Goal: Task Accomplishment & Management: Manage account settings

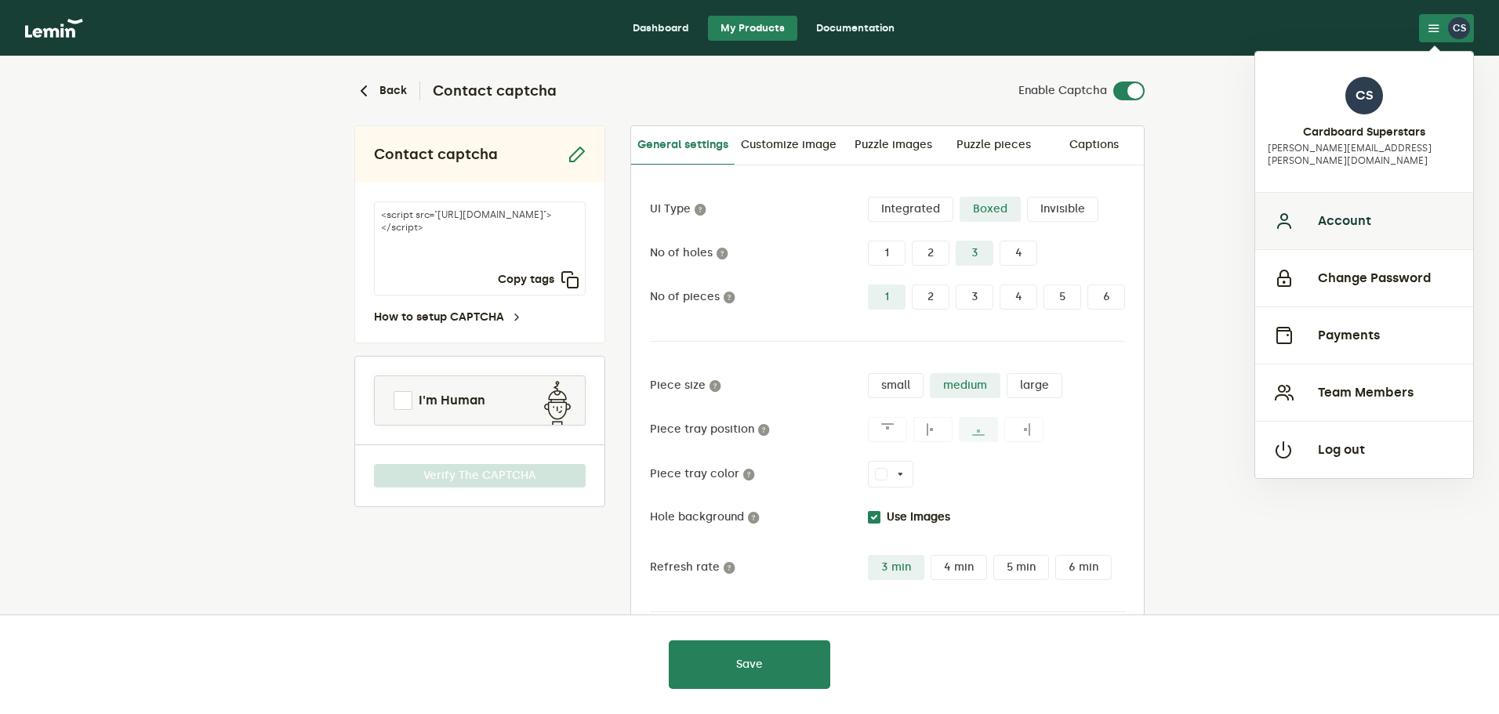
click at [1342, 200] on button "Account" at bounding box center [1364, 220] width 218 height 57
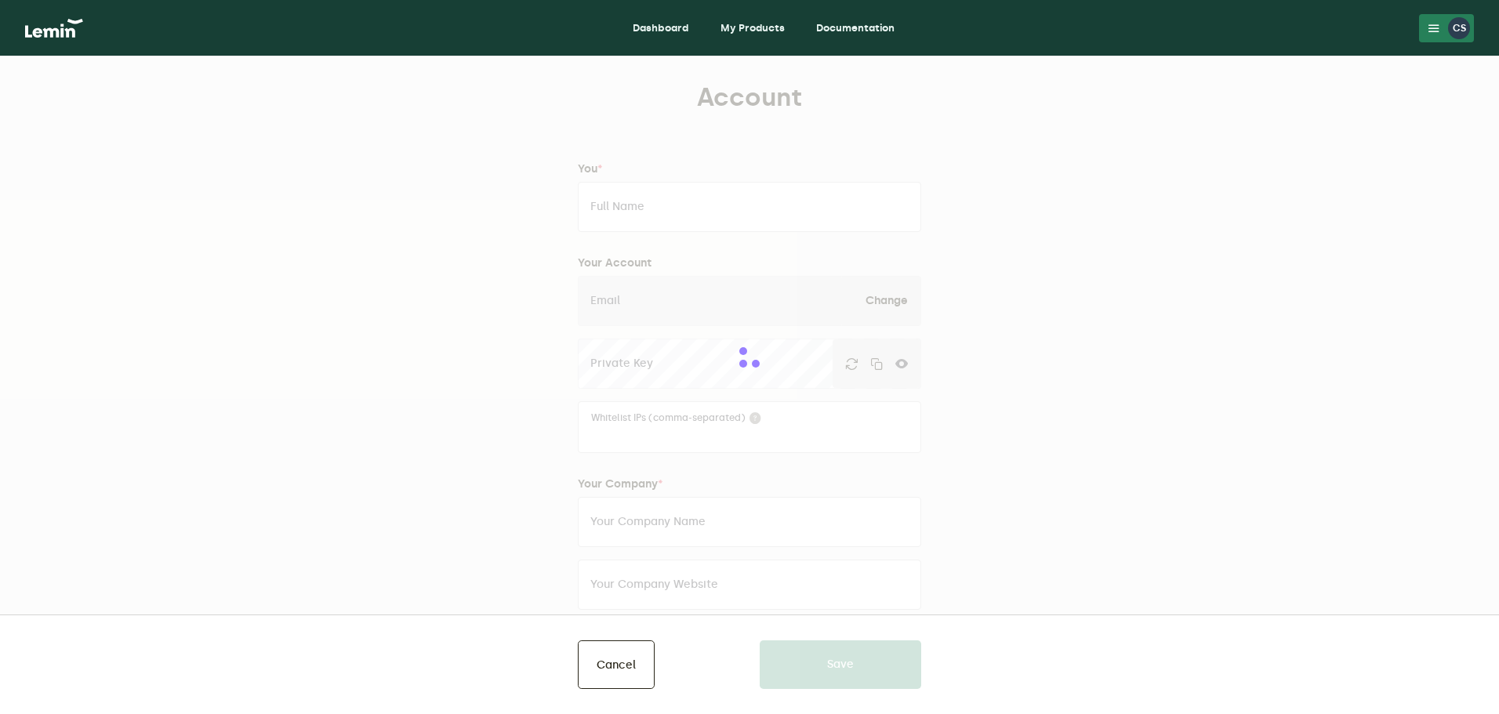
type input "Cardboard Superstars"
type input "[PERSON_NAME][EMAIL_ADDRESS][PERSON_NAME][DOMAIN_NAME]"
type input "Cardboard Superstars"
type input "https://www.cardboardsuperstars.com/"
type input "15867441672"
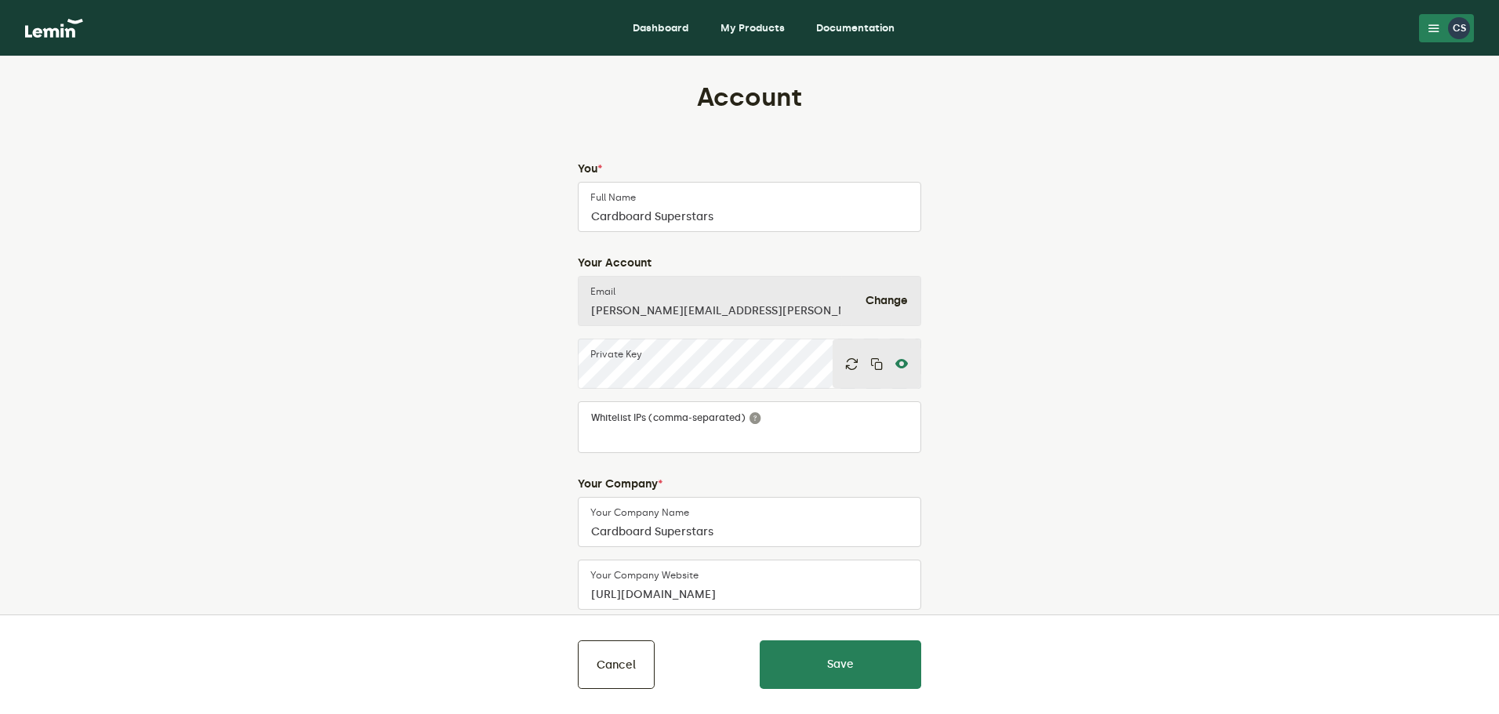
click at [902, 365] on icon at bounding box center [901, 363] width 13 height 13
click at [1044, 379] on lemin-edit-profile "Account You * Cardboard Superstars Full Name Your Account frank.howells@shopify…" at bounding box center [749, 625] width 709 height 1087
click at [896, 363] on icon at bounding box center [901, 363] width 13 height 13
click at [901, 362] on icon at bounding box center [901, 363] width 13 height 13
click at [1026, 409] on lemin-edit-profile "Account You * Cardboard Superstars Full Name Your Account frank.howells@shopify…" at bounding box center [749, 625] width 709 height 1087
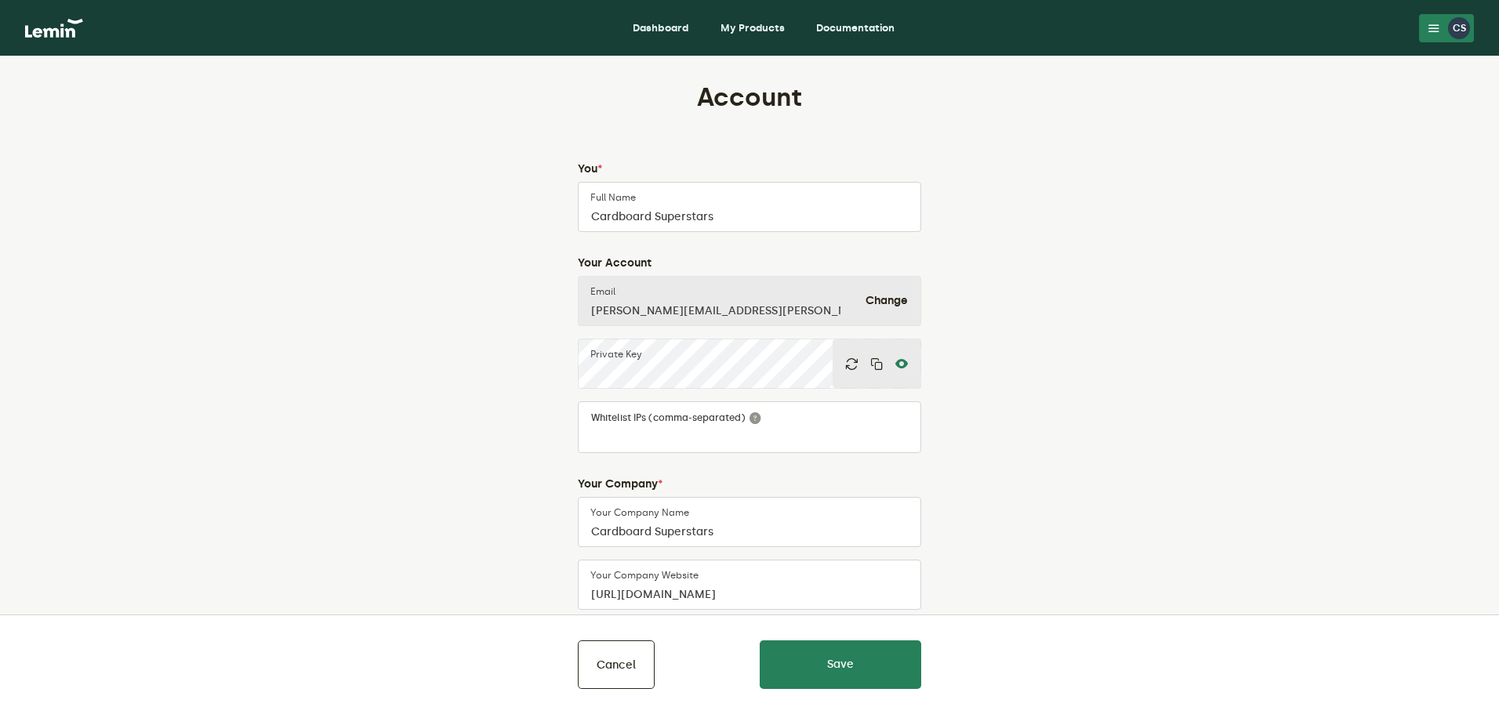
click at [911, 364] on div at bounding box center [877, 363] width 88 height 49
click at [908, 364] on div at bounding box center [877, 363] width 88 height 49
click at [905, 363] on icon at bounding box center [901, 363] width 13 height 13
click at [908, 364] on div at bounding box center [877, 363] width 88 height 49
click at [897, 367] on icon at bounding box center [901, 363] width 13 height 13
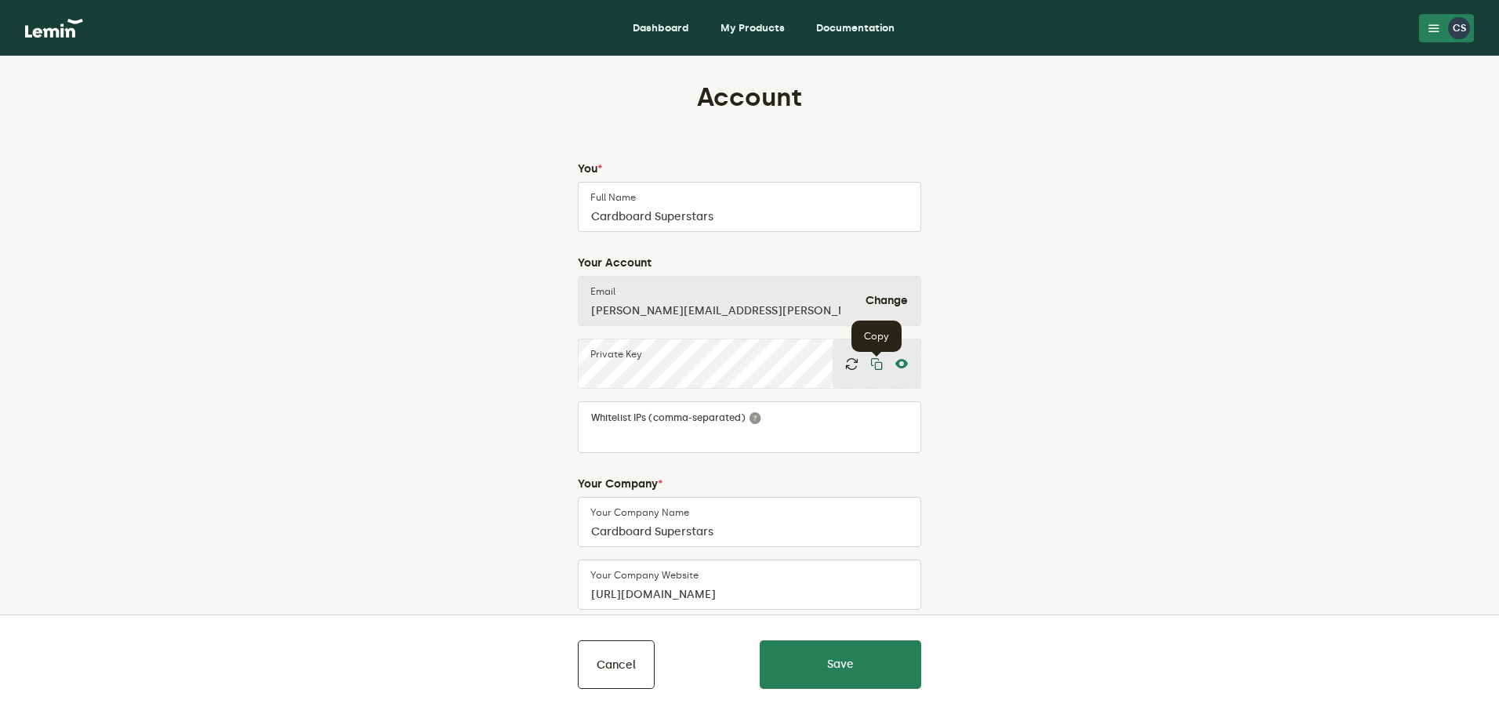
click at [878, 361] on icon "button" at bounding box center [876, 363] width 13 height 13
click at [901, 363] on icon at bounding box center [901, 363] width 13 height 13
click at [876, 361] on icon "button" at bounding box center [876, 363] width 13 height 13
click at [1026, 252] on lemin-edit-profile "Account You * Cardboard Superstars Full Name Your Account frank.howells@shopify…" at bounding box center [749, 625] width 709 height 1087
click at [757, 30] on link "My Products" at bounding box center [752, 28] width 89 height 25
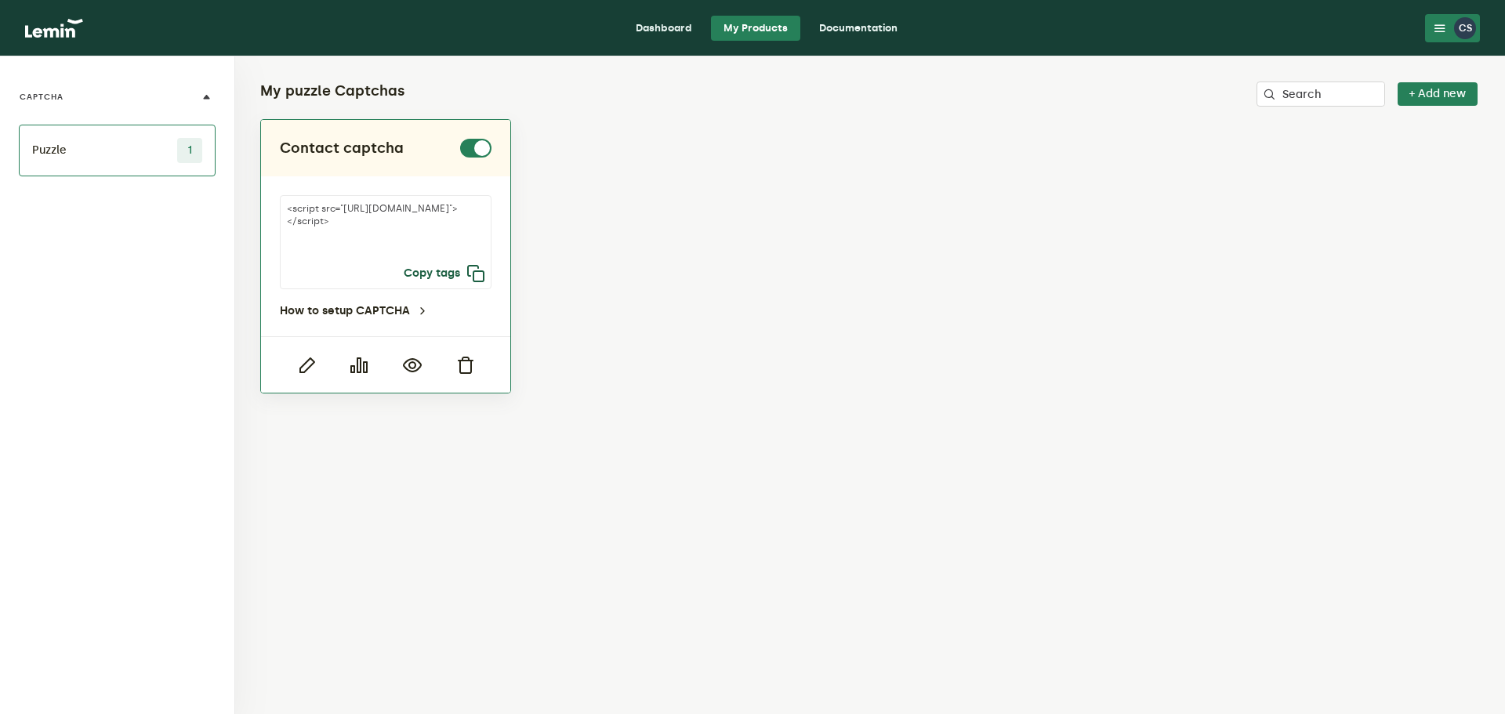
click at [448, 273] on button "Copy tags" at bounding box center [445, 273] width 82 height 19
click at [419, 365] on icon "button" at bounding box center [412, 365] width 19 height 19
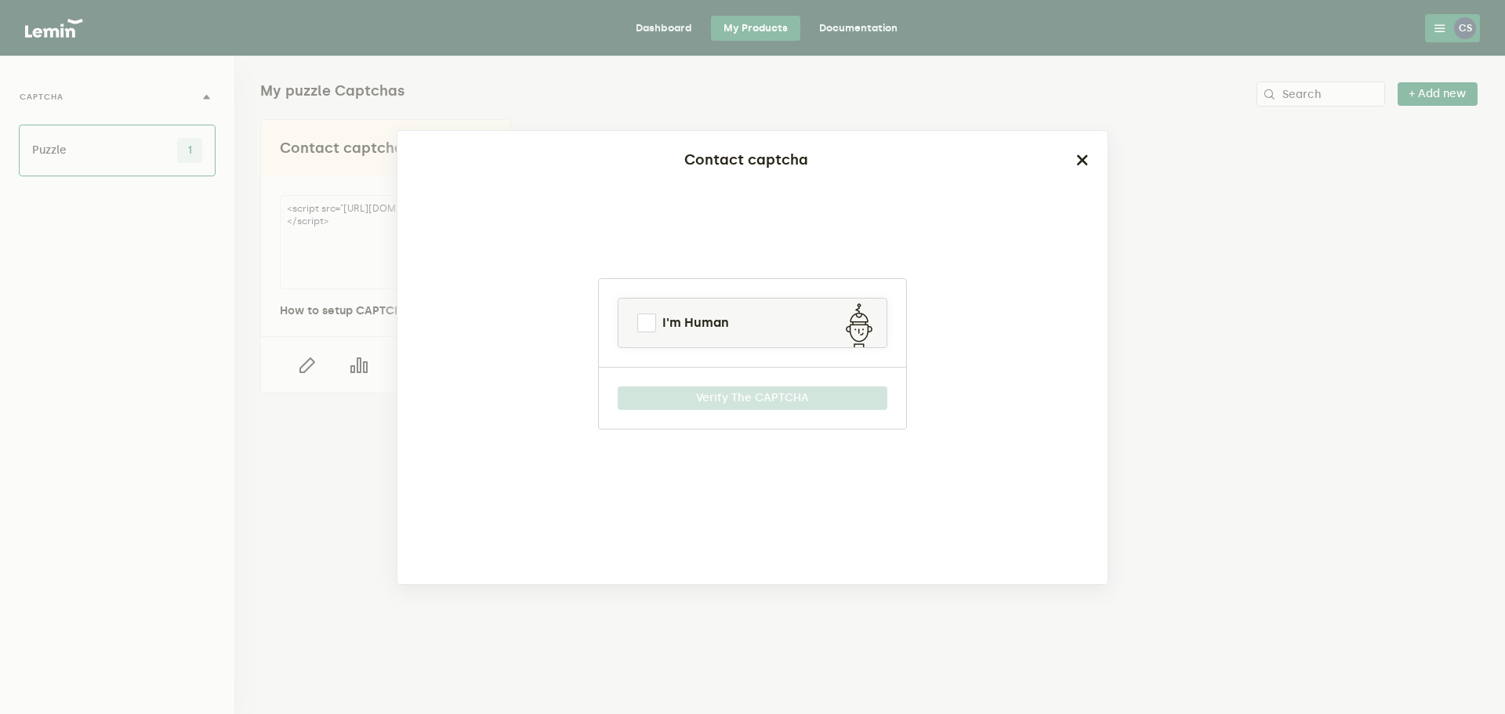
click at [1086, 158] on icon "button" at bounding box center [1082, 160] width 13 height 13
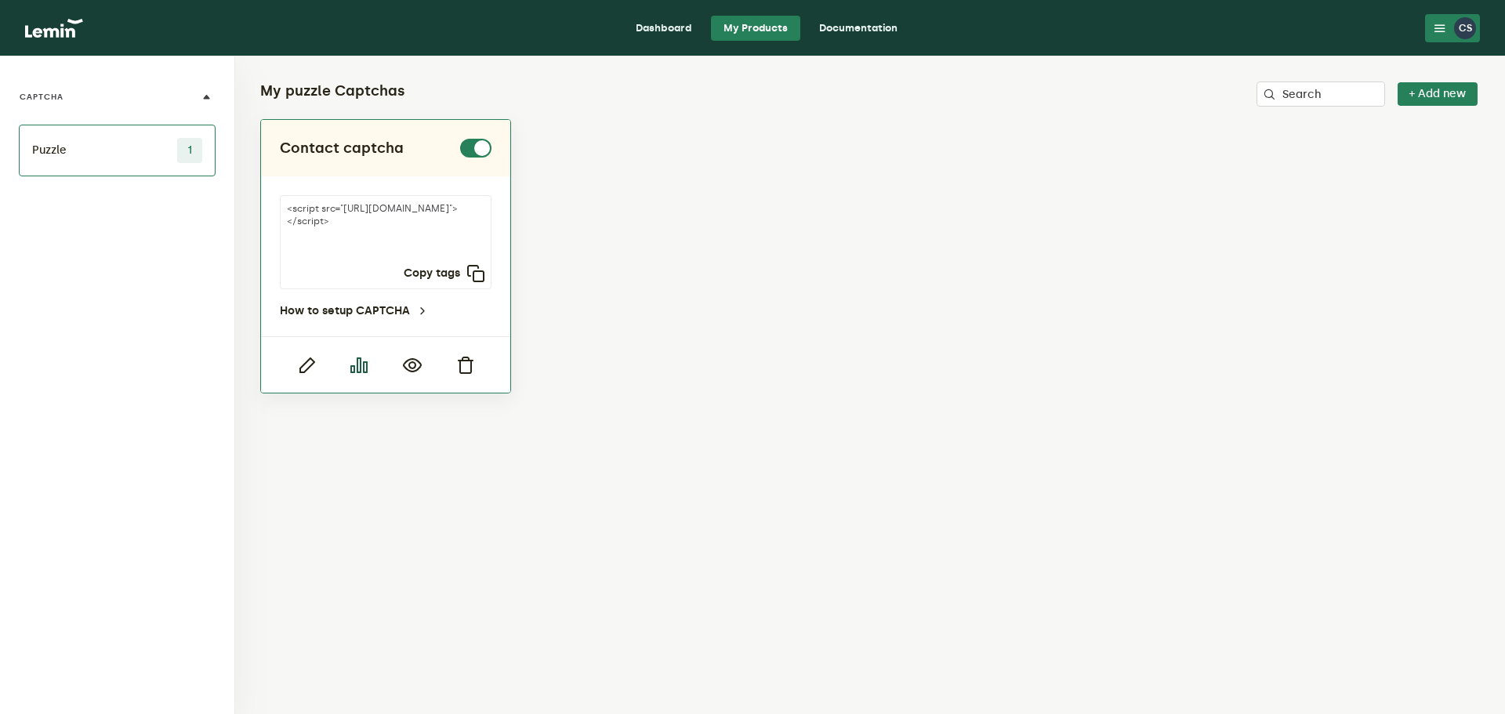
click at [362, 365] on icon "button" at bounding box center [359, 365] width 19 height 19
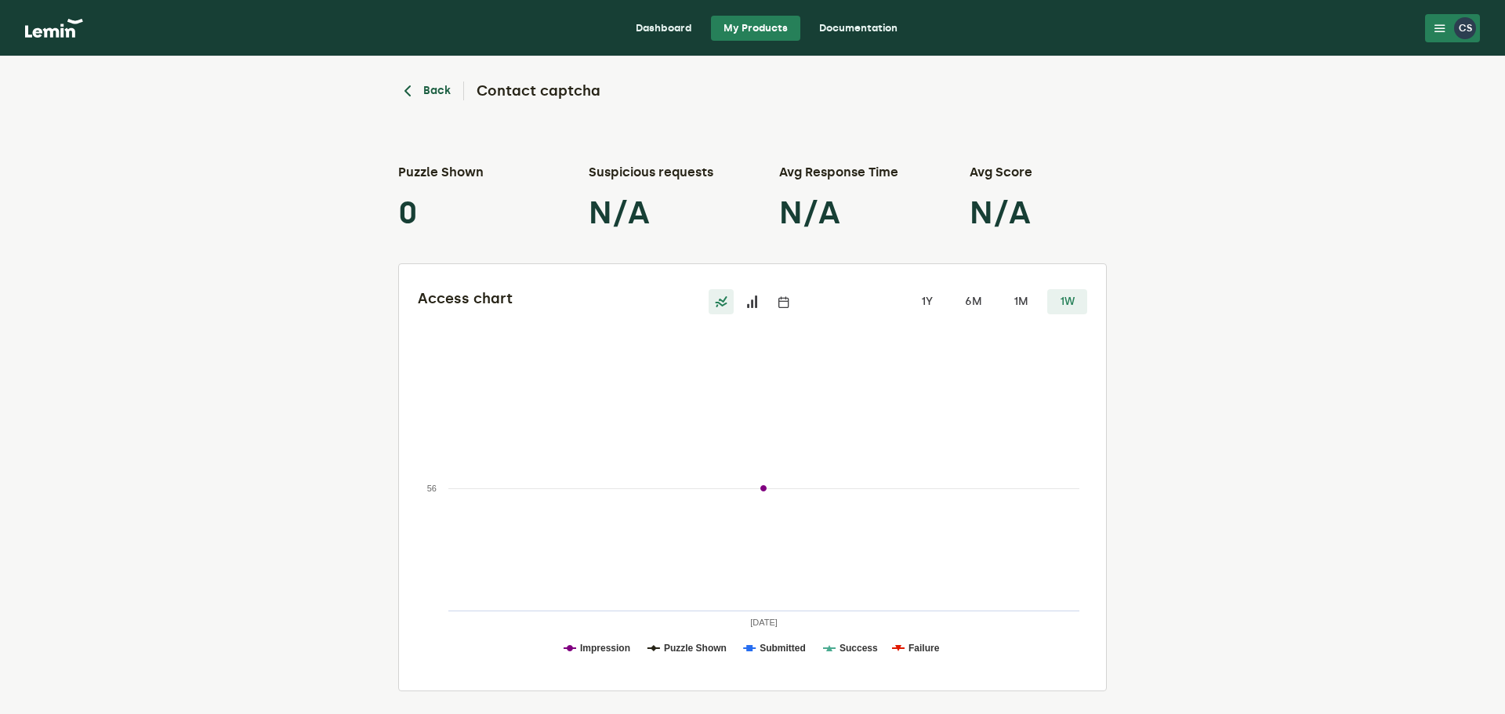
click at [411, 93] on icon "button" at bounding box center [407, 91] width 19 height 19
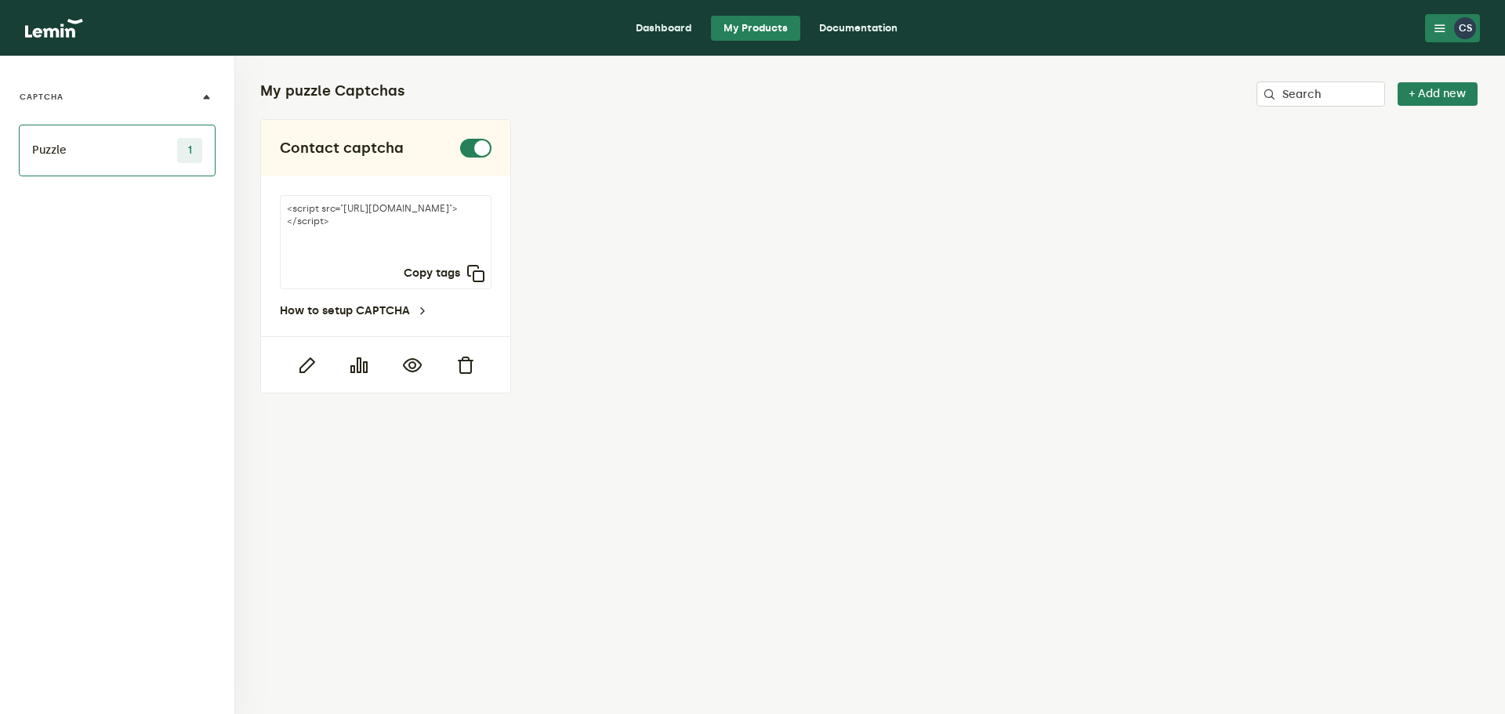
click at [668, 28] on link "Dashboard" at bounding box center [664, 28] width 82 height 25
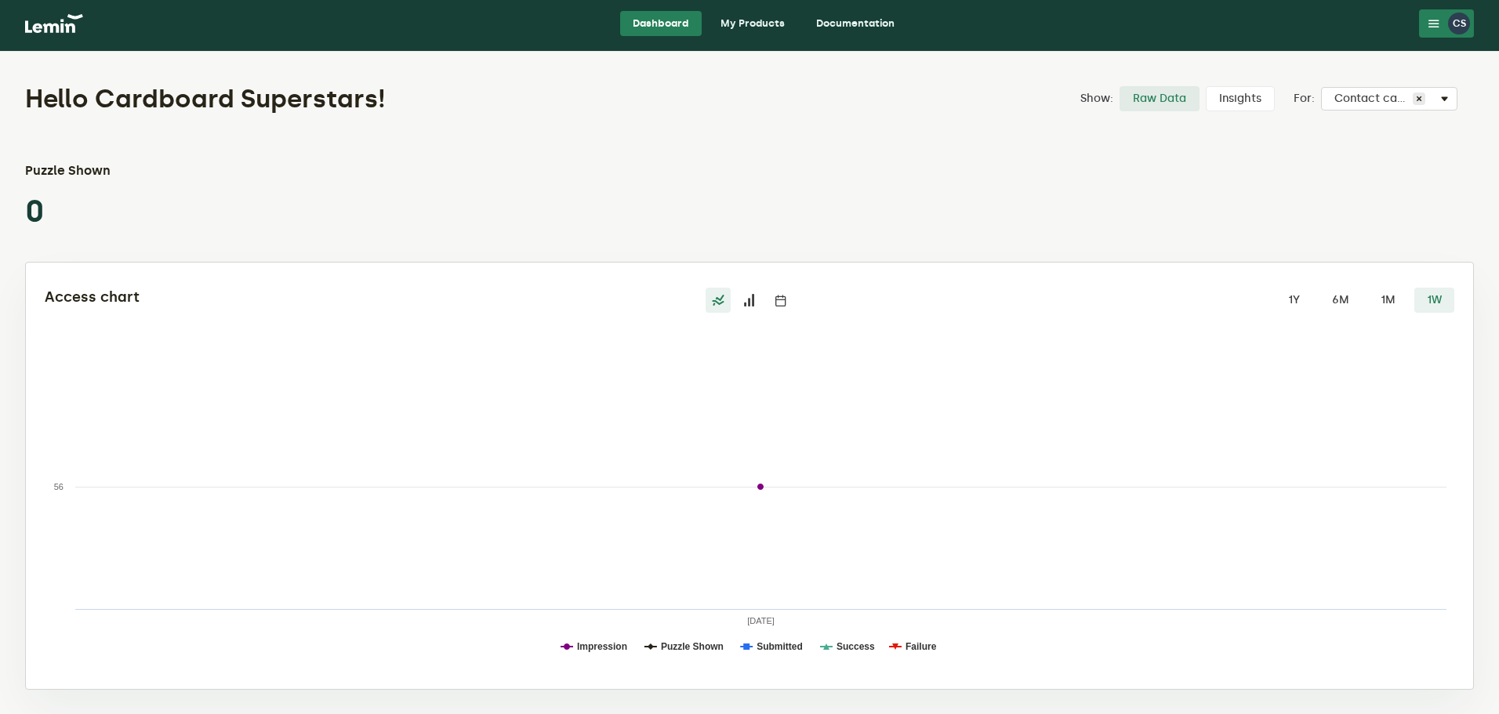
scroll to position [5, 0]
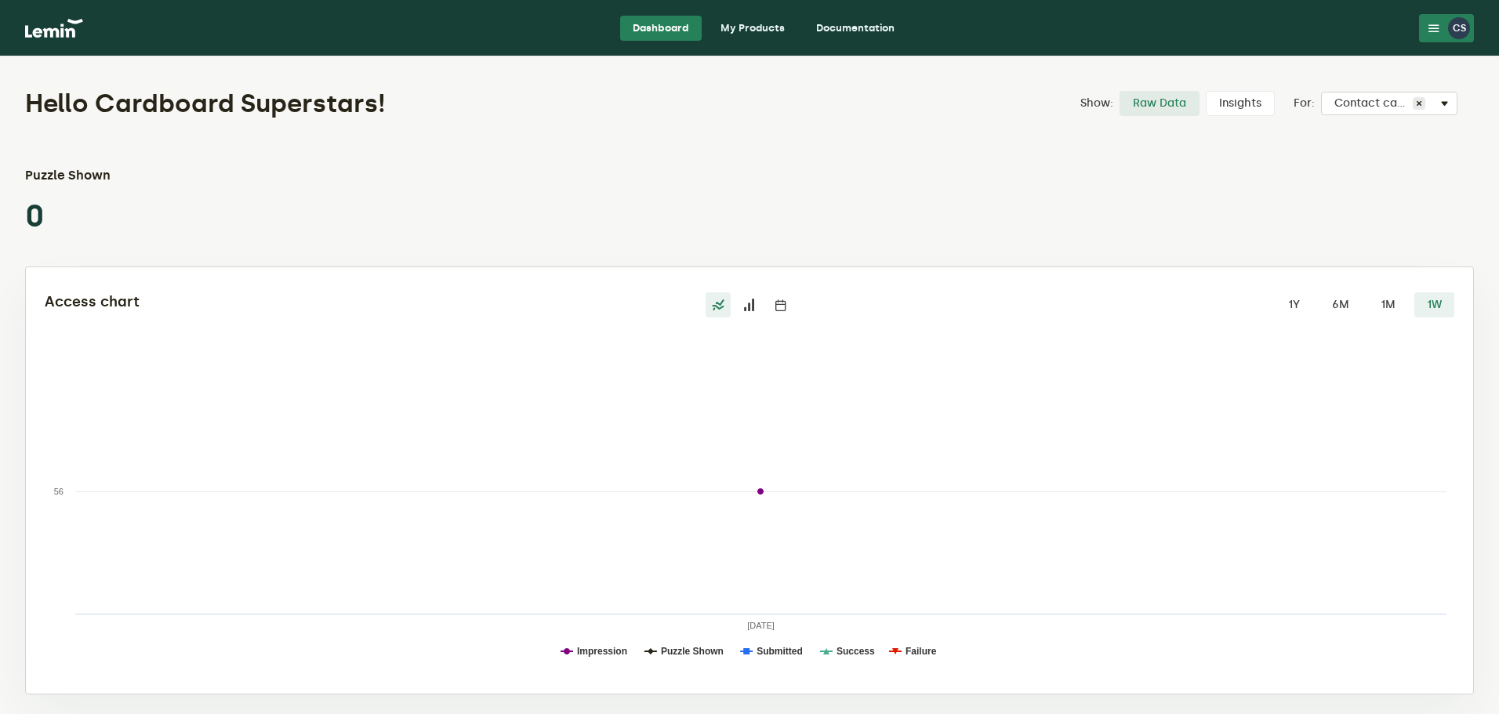
click at [739, 28] on link "My Products" at bounding box center [752, 28] width 89 height 25
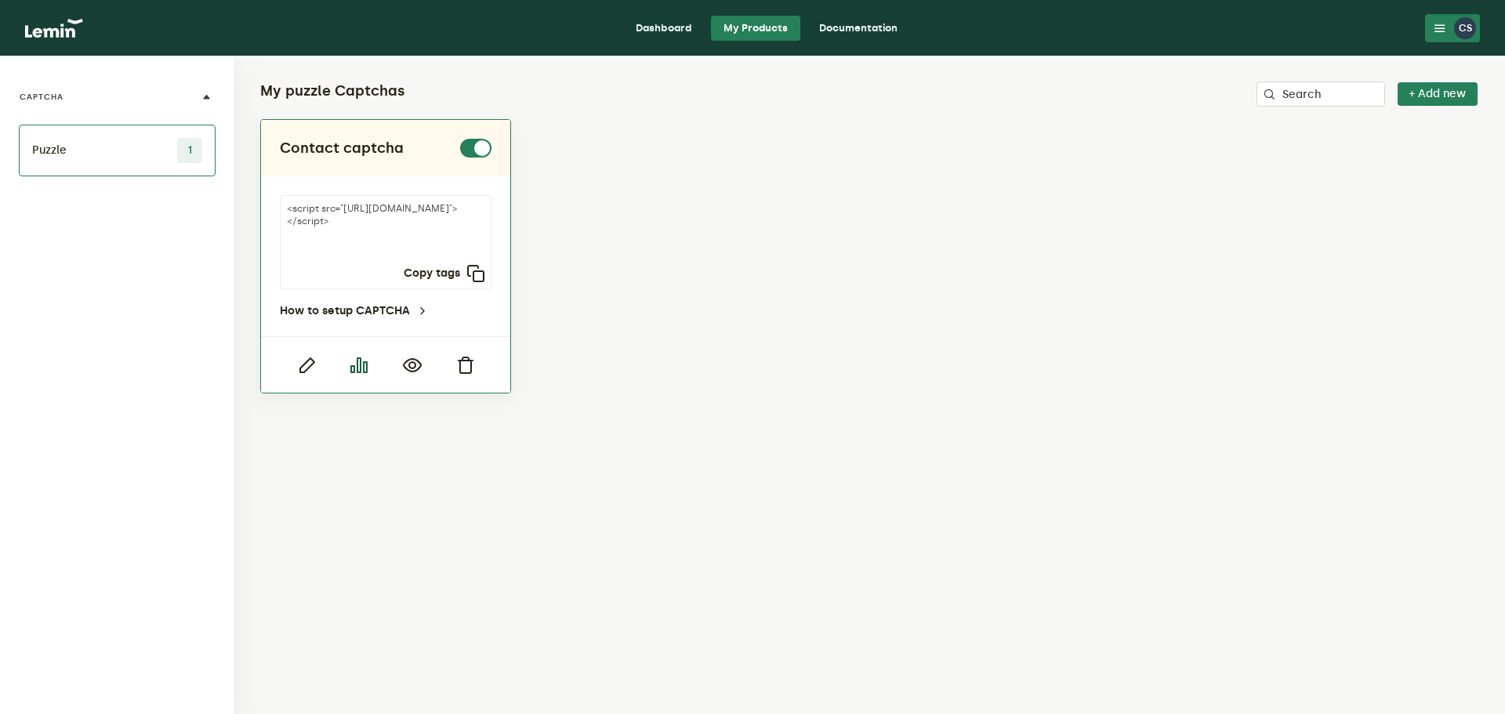
click at [362, 369] on icon "button" at bounding box center [359, 365] width 19 height 19
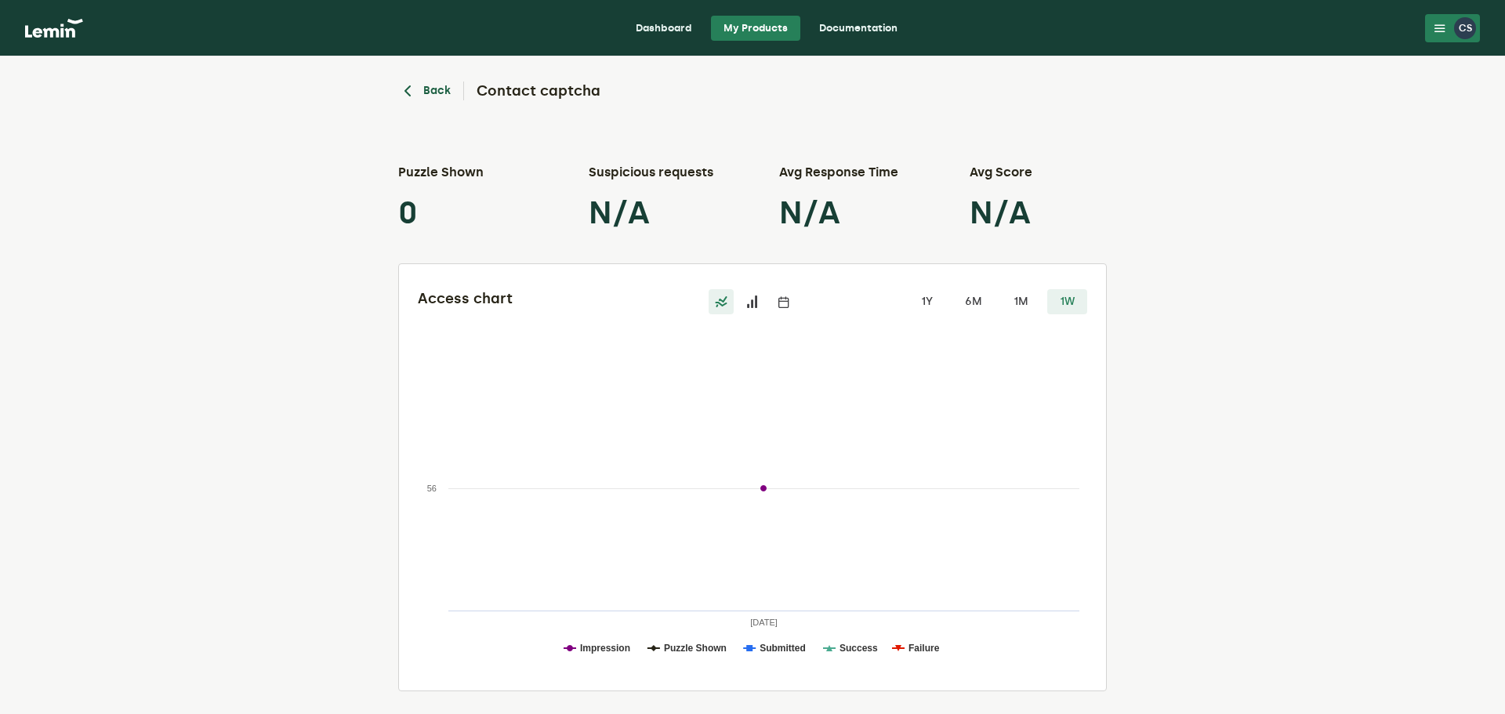
click at [403, 87] on icon "button" at bounding box center [407, 91] width 19 height 19
